Goal: Information Seeking & Learning: Learn about a topic

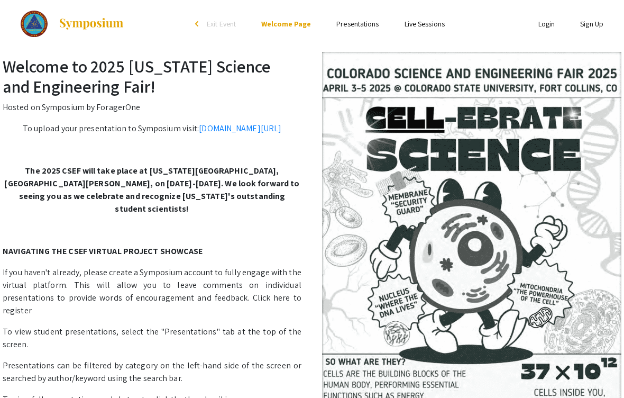
click at [348, 27] on link "Presentations" at bounding box center [358, 24] width 42 height 10
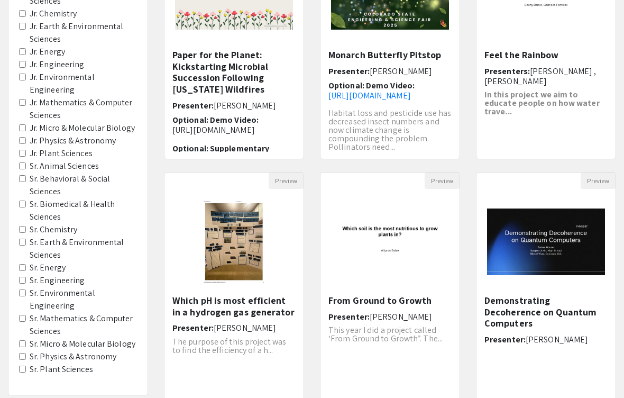
scroll to position [195, 0]
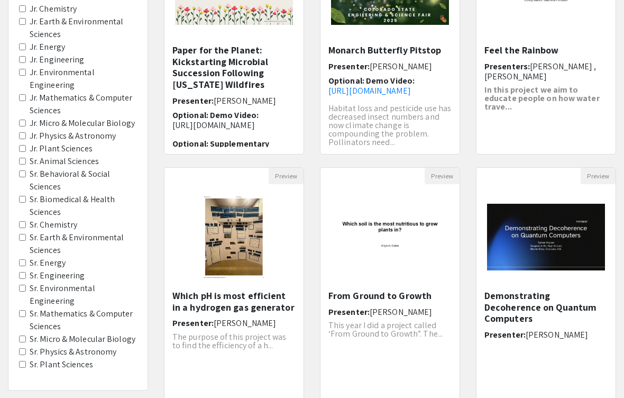
click at [20, 221] on Chemistry "Sr. Chemistry" at bounding box center [22, 224] width 7 height 7
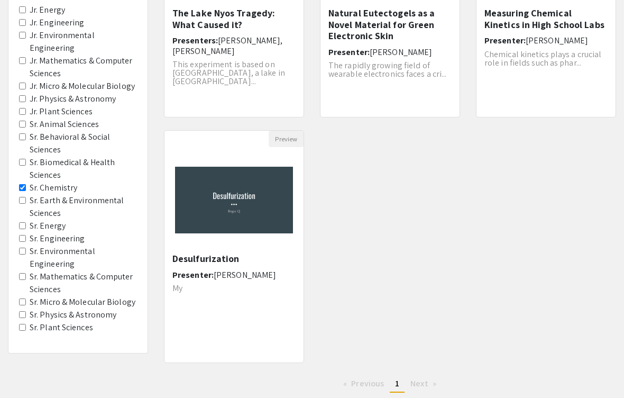
scroll to position [237, 0]
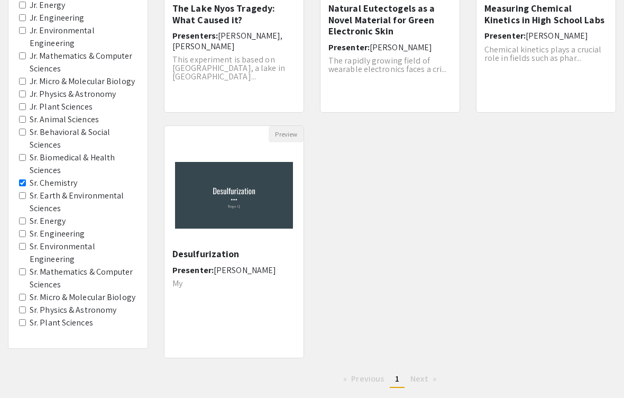
click at [20, 217] on Energy "Sr. Energy" at bounding box center [22, 220] width 7 height 7
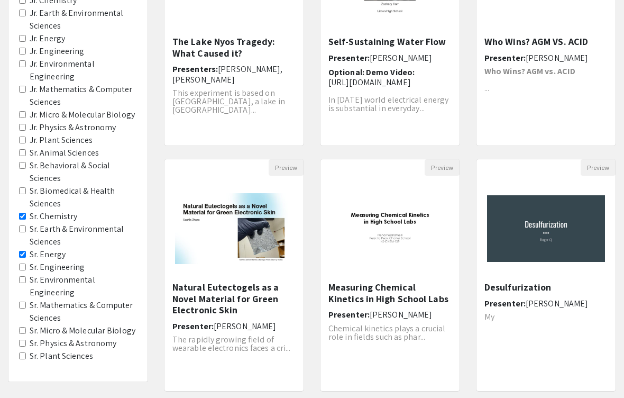
scroll to position [210, 0]
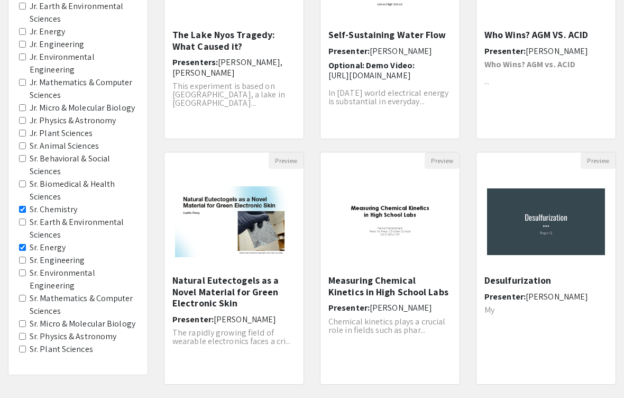
click at [23, 257] on Engineering "Sr. Engineering" at bounding box center [22, 260] width 7 height 7
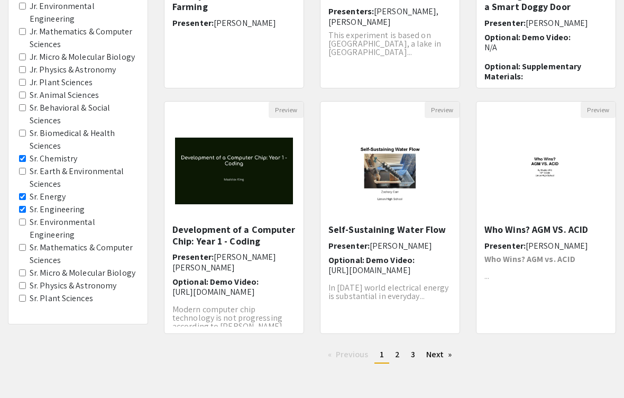
scroll to position [265, 0]
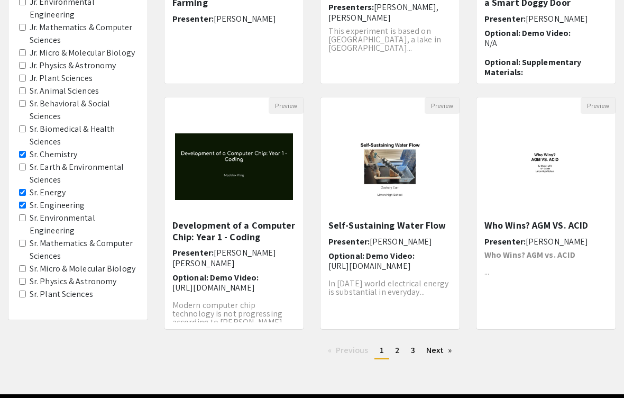
click at [20, 278] on Astronomy "Sr. Physics & Astronomy" at bounding box center [22, 281] width 7 height 7
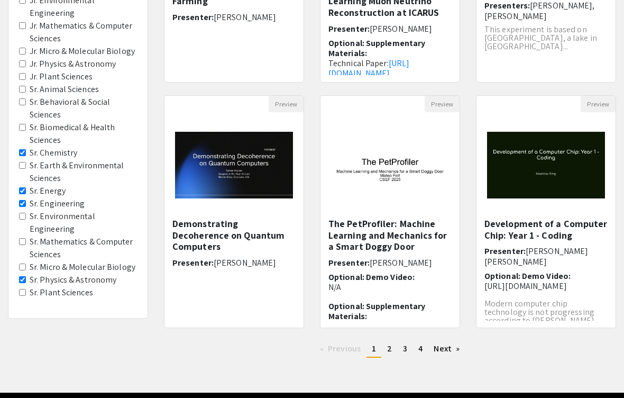
scroll to position [275, 0]
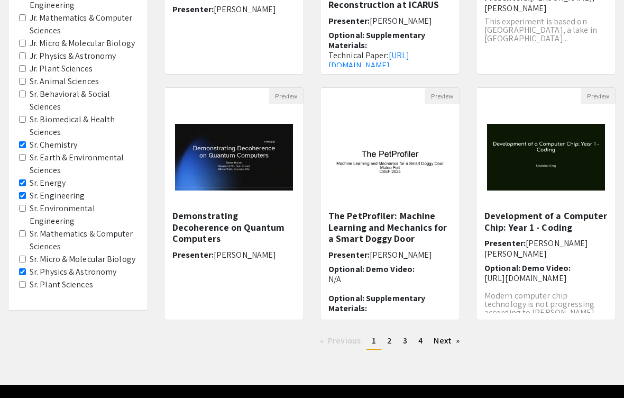
click at [23, 230] on Sciences "Sr. Mathematics & Computer Sciences" at bounding box center [22, 233] width 7 height 7
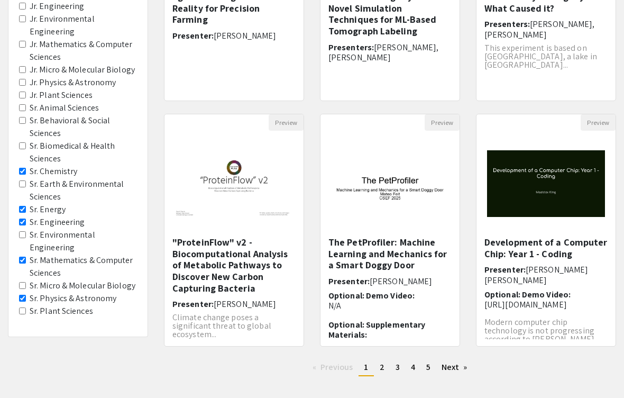
scroll to position [291, 0]
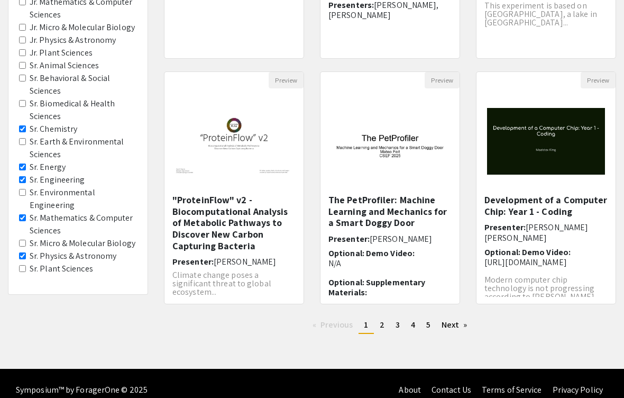
click at [450, 326] on link "Next page" at bounding box center [455, 325] width 37 height 16
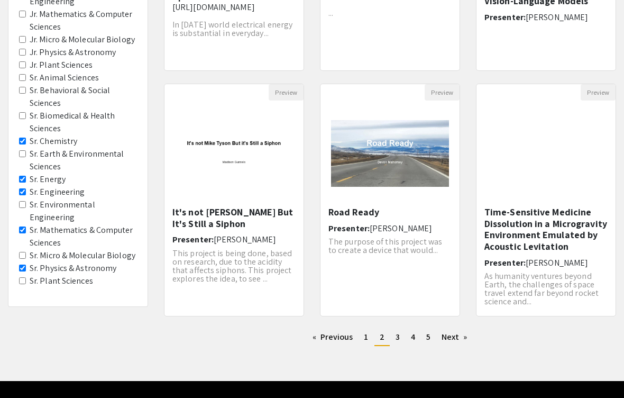
scroll to position [291, 0]
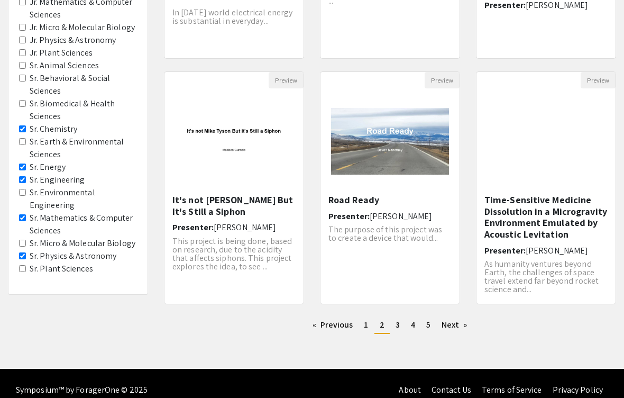
click at [323, 320] on link "Previous page" at bounding box center [332, 325] width 51 height 16
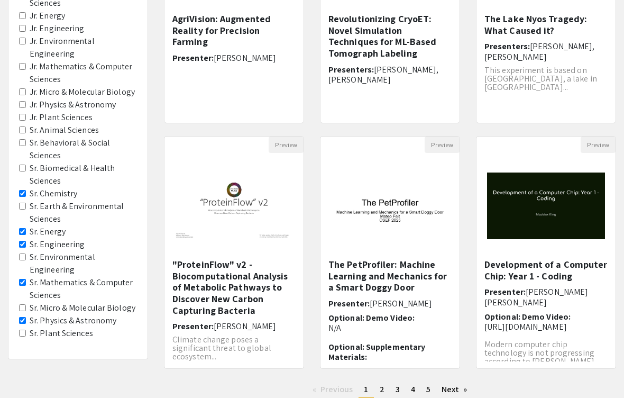
scroll to position [291, 0]
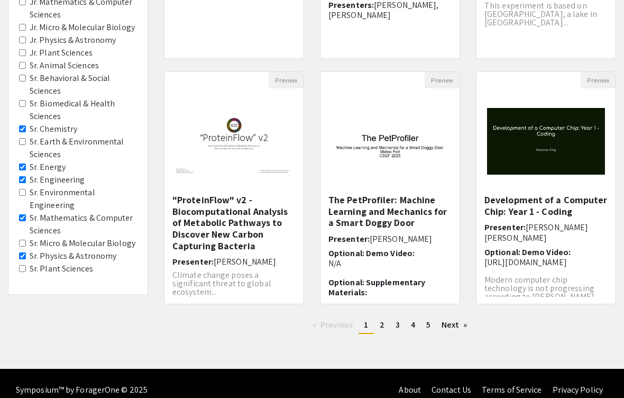
click at [455, 321] on link "Next page" at bounding box center [455, 325] width 37 height 16
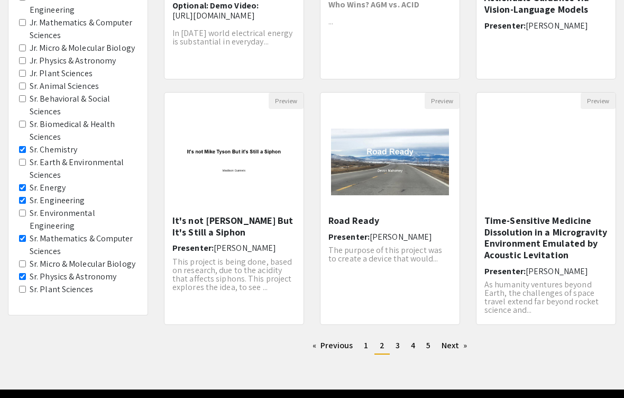
scroll to position [291, 0]
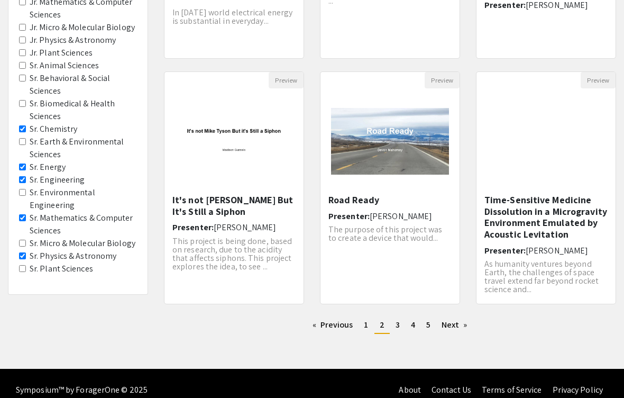
click at [456, 323] on link "Next page" at bounding box center [455, 325] width 37 height 16
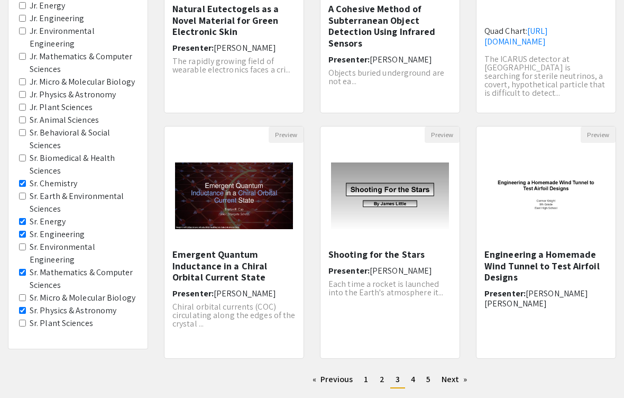
scroll to position [291, 0]
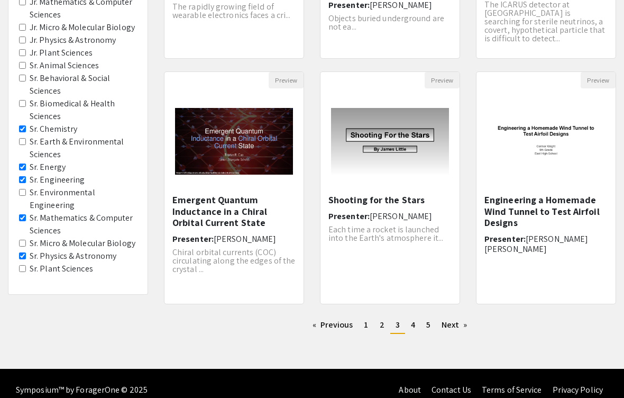
click at [350, 328] on link "Previous page" at bounding box center [332, 325] width 51 height 16
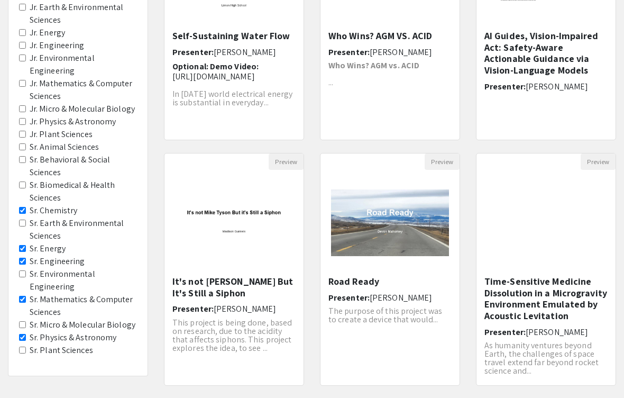
scroll to position [291, 0]
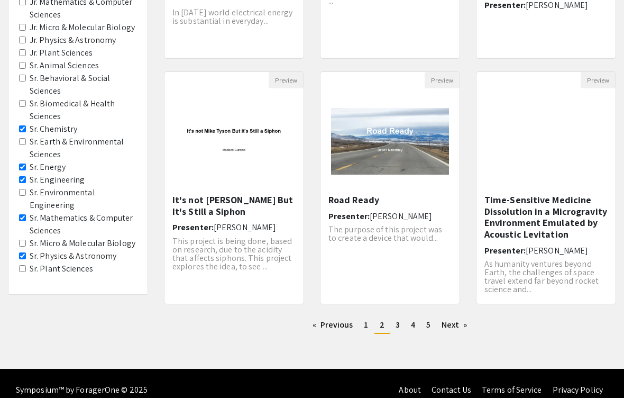
click at [370, 326] on link "page 1" at bounding box center [366, 325] width 15 height 16
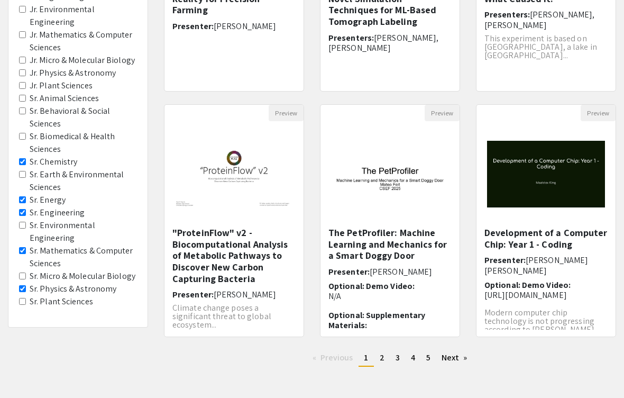
scroll to position [275, 0]
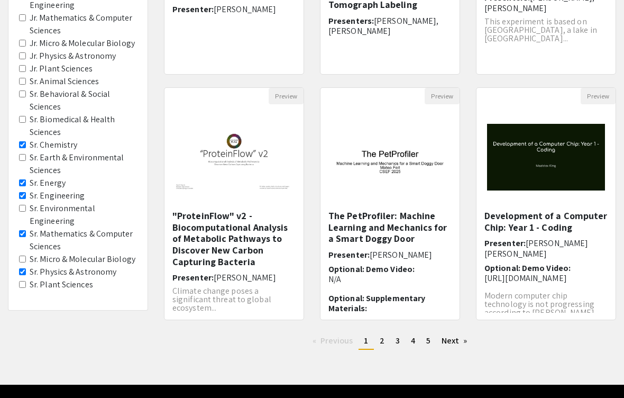
click at [370, 343] on li "You're on page 1" at bounding box center [366, 341] width 15 height 17
click at [380, 343] on span "2" at bounding box center [382, 340] width 5 height 11
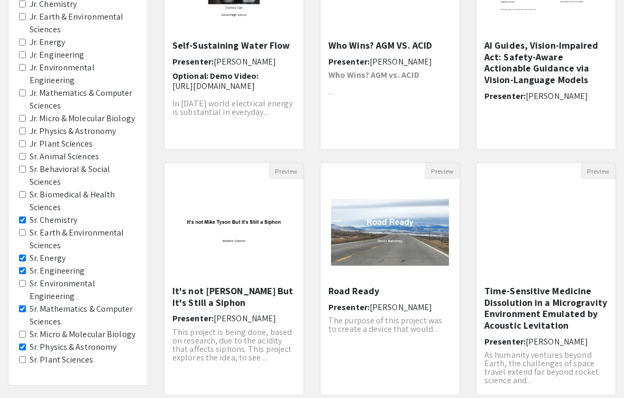
scroll to position [291, 0]
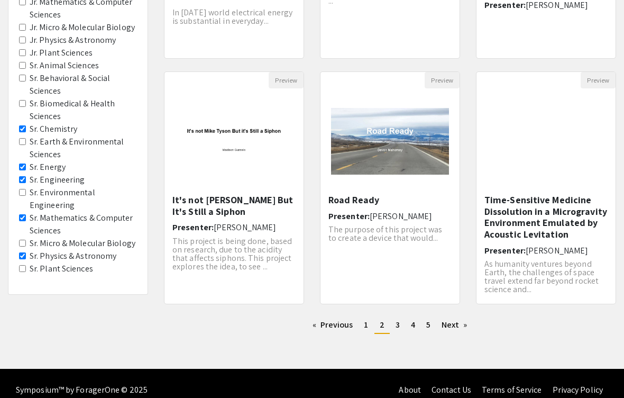
click at [398, 342] on div "Previous page 2 / 5 page 1 You're on page 2 page 3 page 4 page 5 Next page" at bounding box center [390, 329] width 468 height 25
click at [398, 341] on div "Previous page 2 / 5 page 1 You're on page 2 page 3 page 4 page 5 Next page" at bounding box center [390, 329] width 468 height 25
click at [401, 322] on link "page 3" at bounding box center [398, 325] width 15 height 16
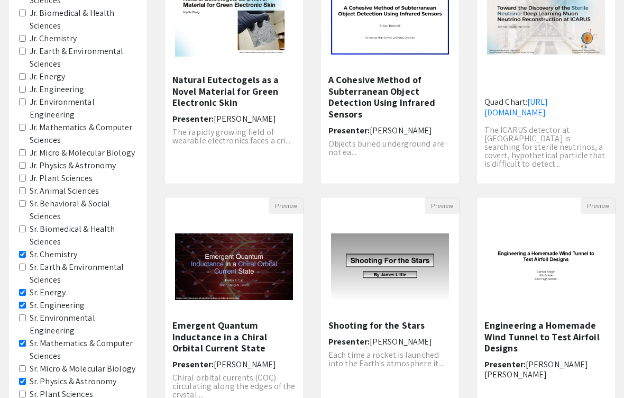
scroll to position [291, 0]
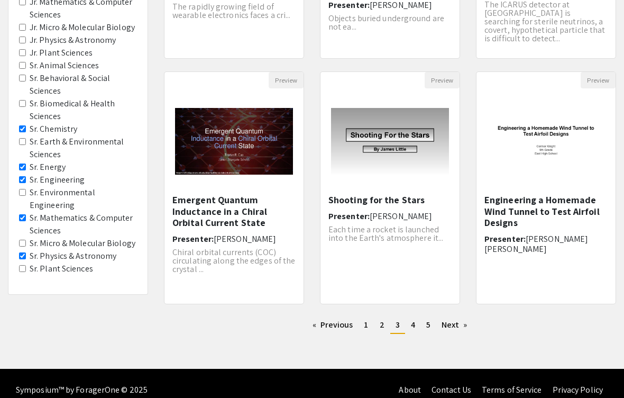
click at [411, 321] on span "4" at bounding box center [413, 324] width 4 height 11
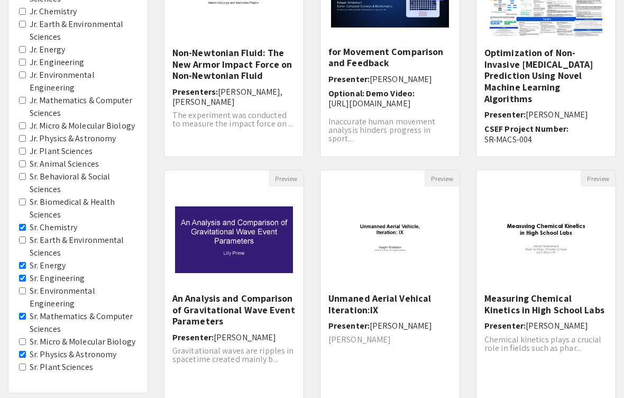
scroll to position [13, 0]
click at [228, 345] on span "Gravitational waves are ripples in spacetime created mainly b..." at bounding box center [233, 355] width 121 height 20
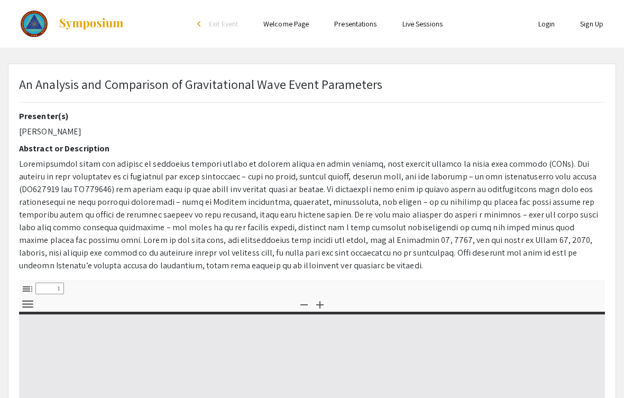
select select "custom"
type input "0"
select select "custom"
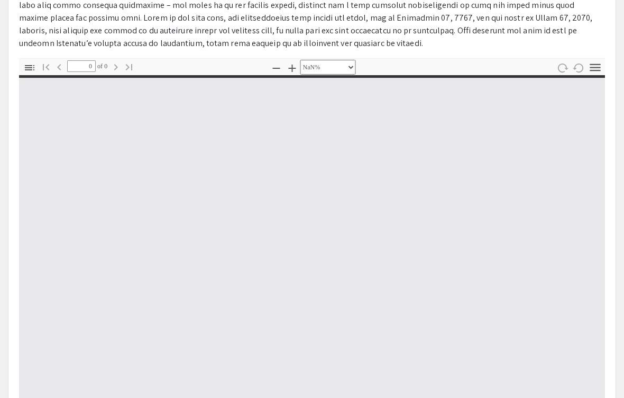
type input "1"
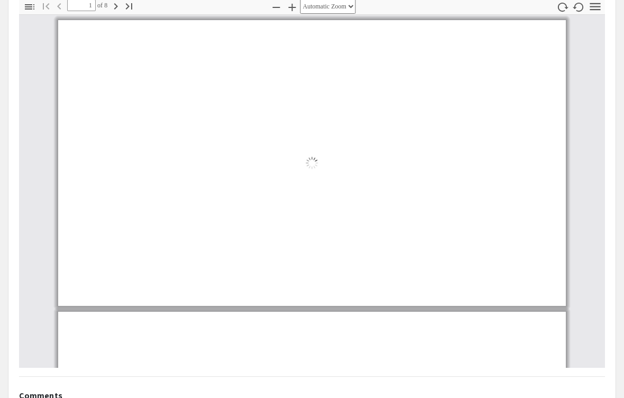
scroll to position [280, 0]
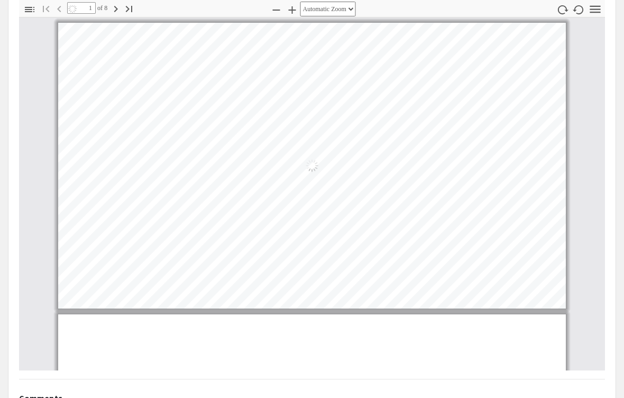
select select "auto"
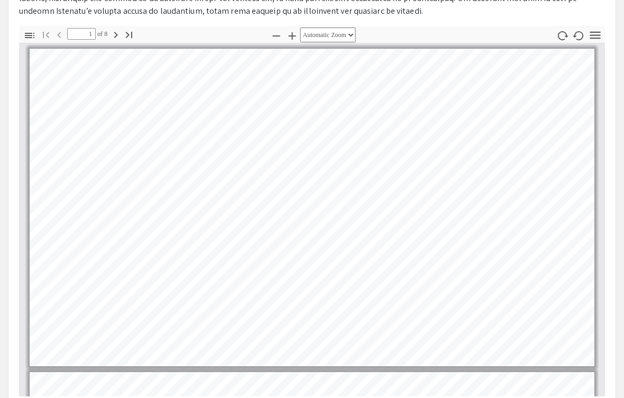
scroll to position [249, 0]
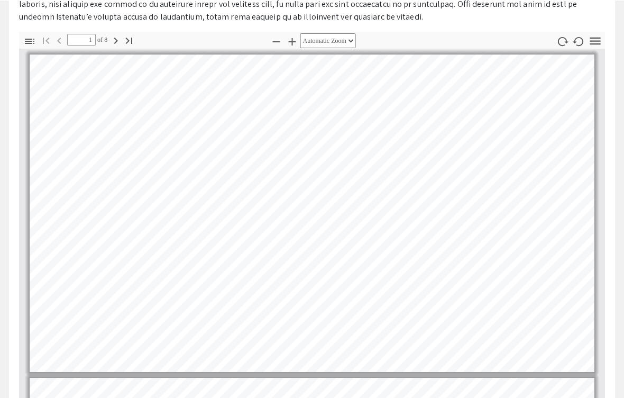
click at [133, 41] on icon "button" at bounding box center [129, 40] width 13 height 13
type input "8"
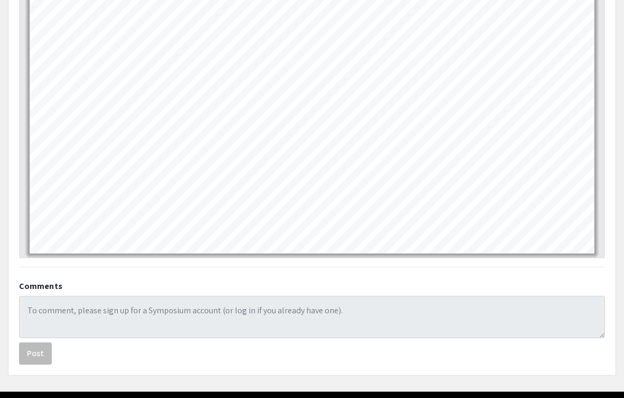
scroll to position [415, 0]
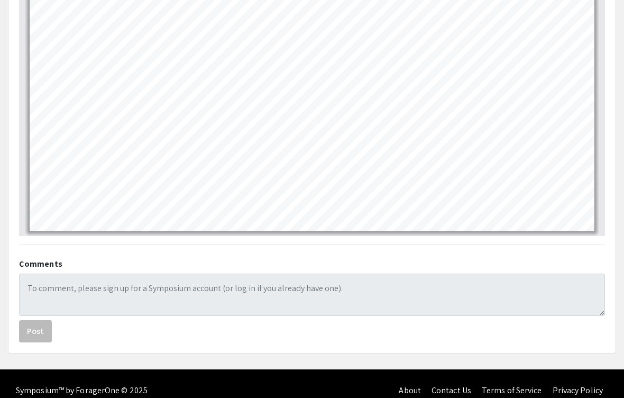
click at [555, 332] on form "Post" at bounding box center [312, 308] width 586 height 69
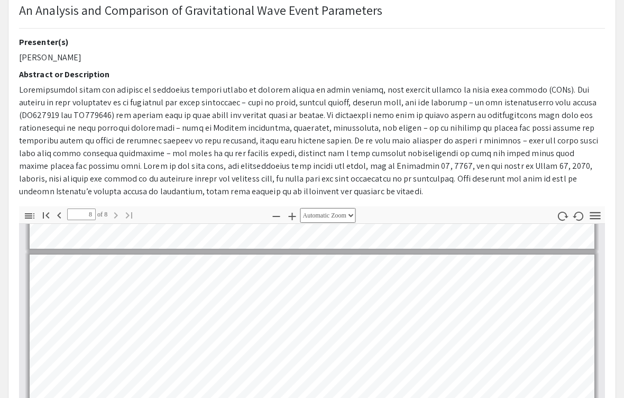
scroll to position [0, 0]
